Goal: Task Accomplishment & Management: Manage account settings

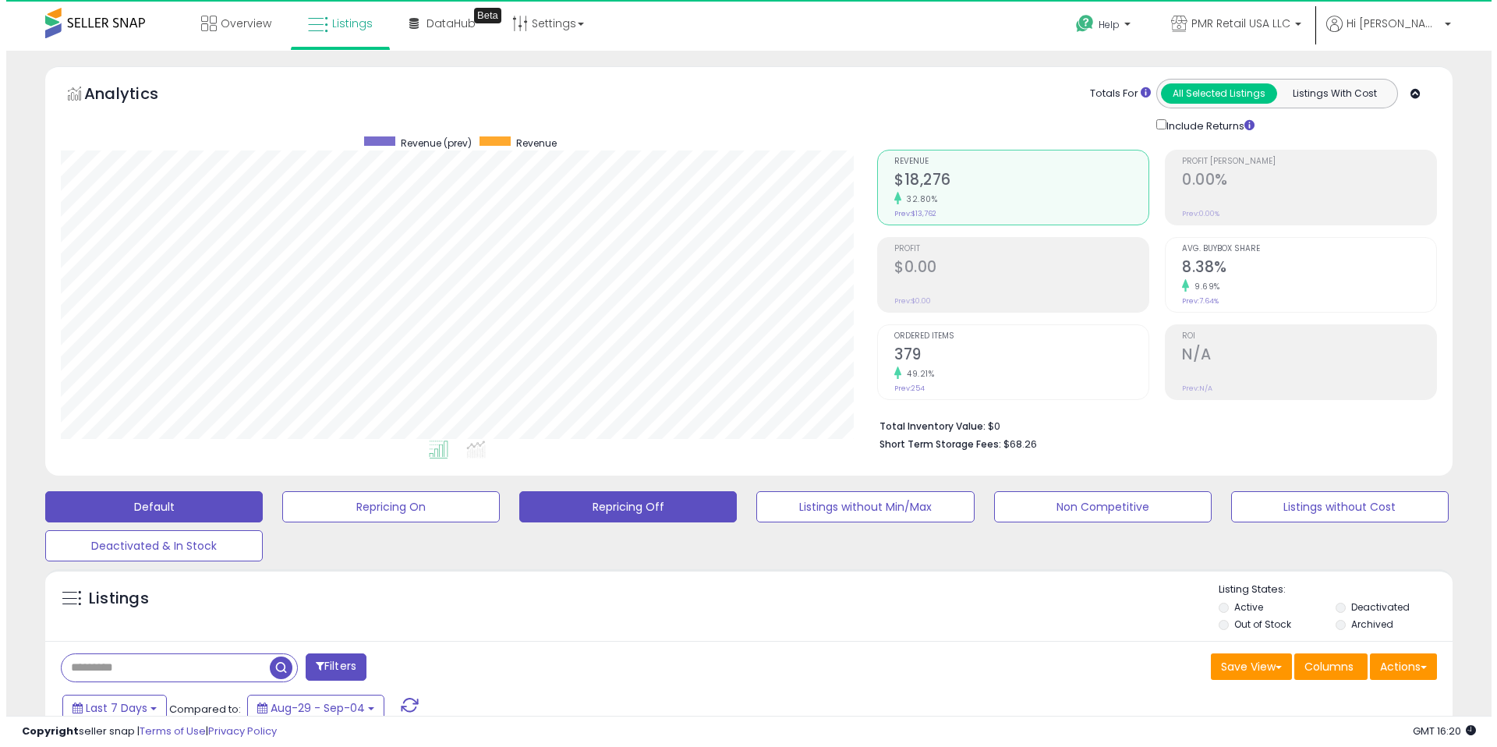
scroll to position [320, 816]
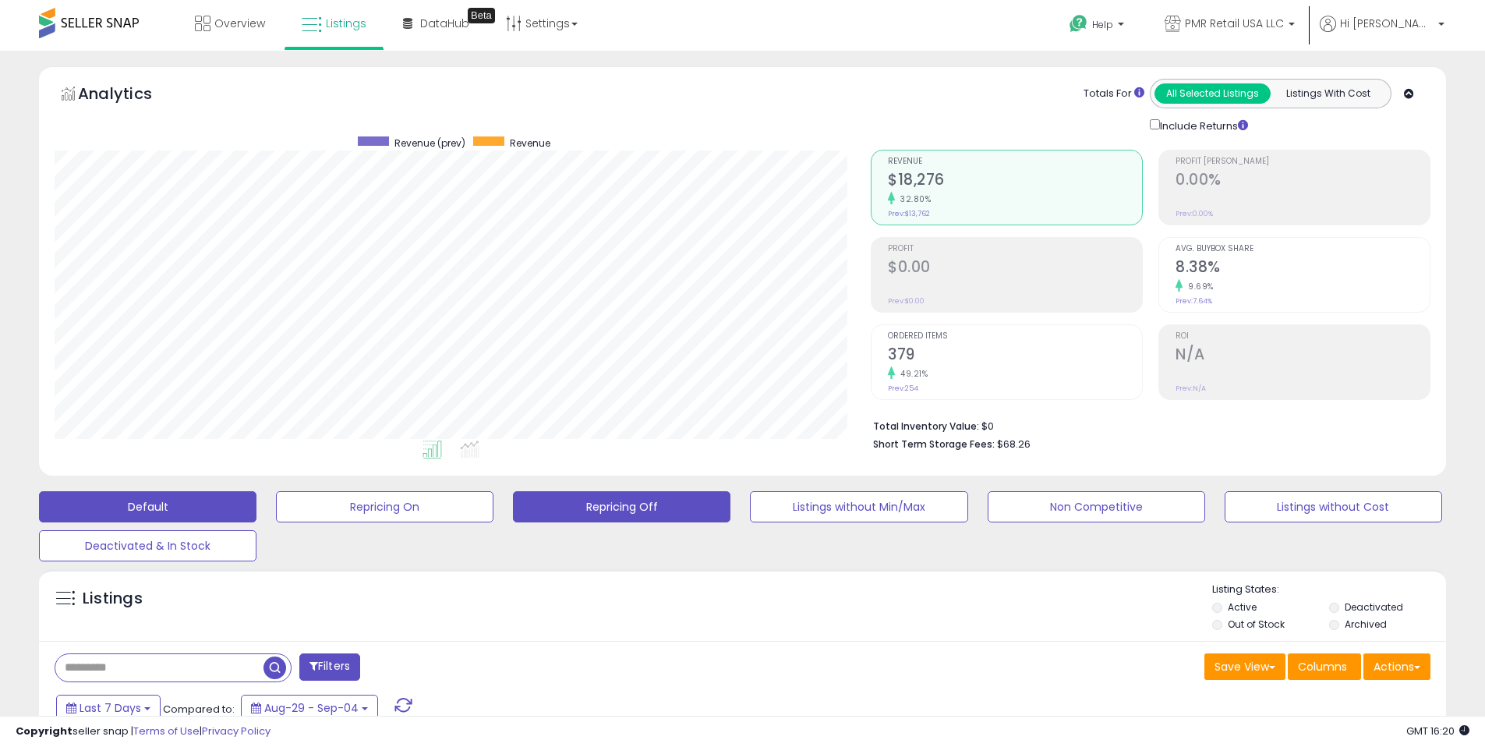
click at [661, 499] on button "Repricing Off" at bounding box center [622, 506] width 218 height 31
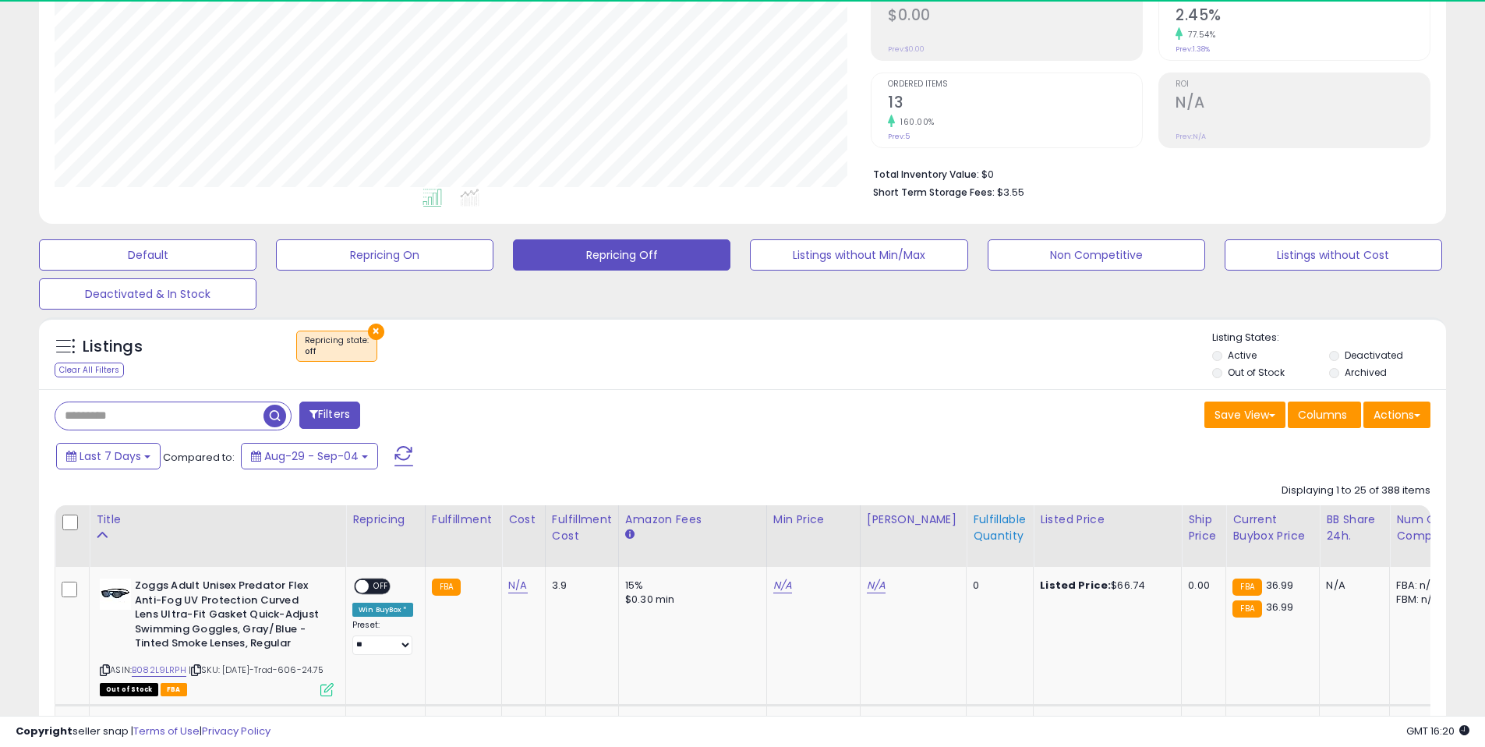
scroll to position [320, 816]
click at [982, 538] on div "Fulfillable Quantity" at bounding box center [1000, 527] width 54 height 33
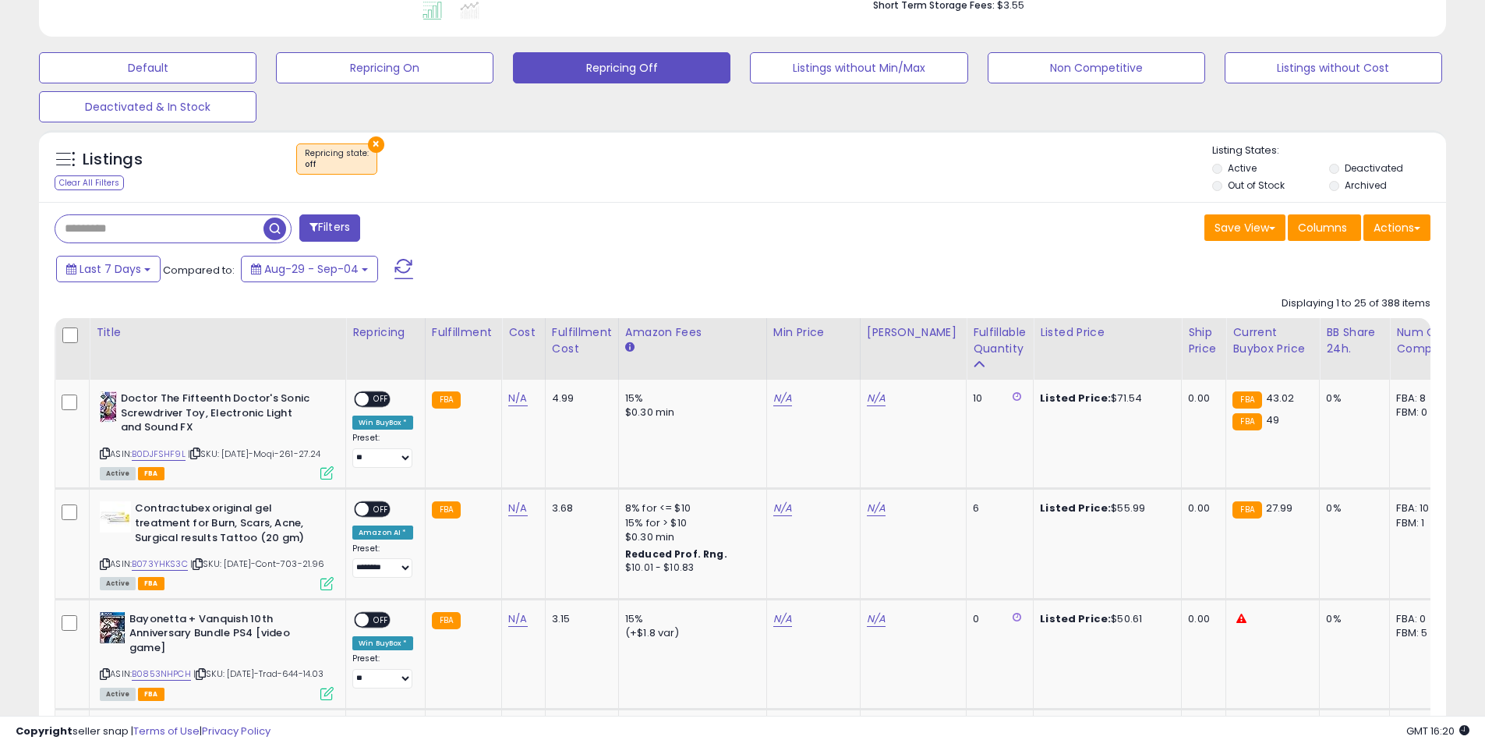
scroll to position [649, 0]
